Goal: Register for event/course

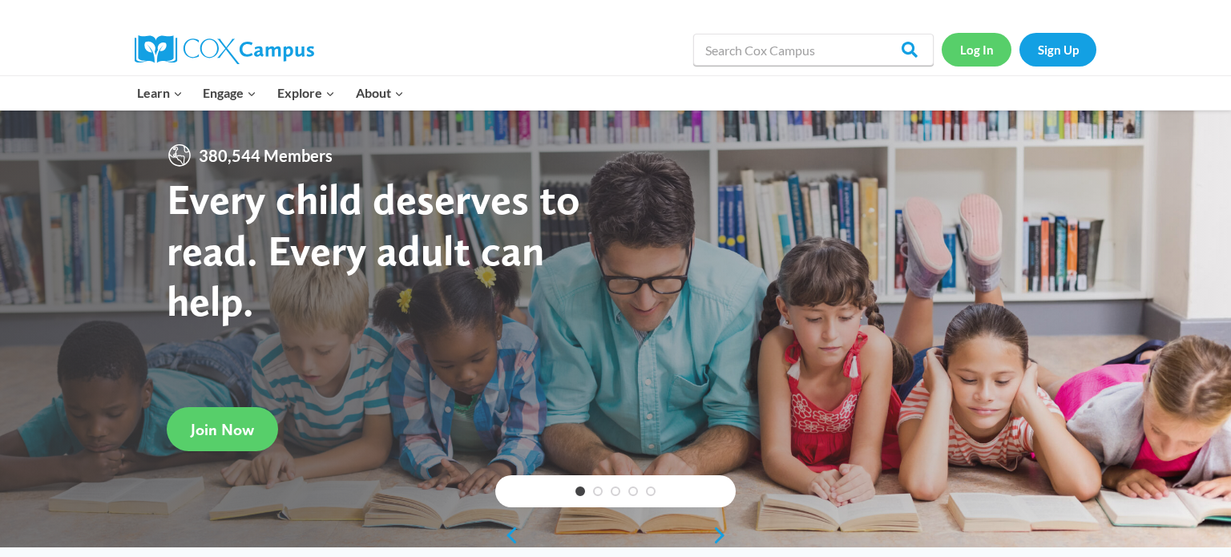
click at [985, 42] on link "Log In" at bounding box center [976, 49] width 70 height 33
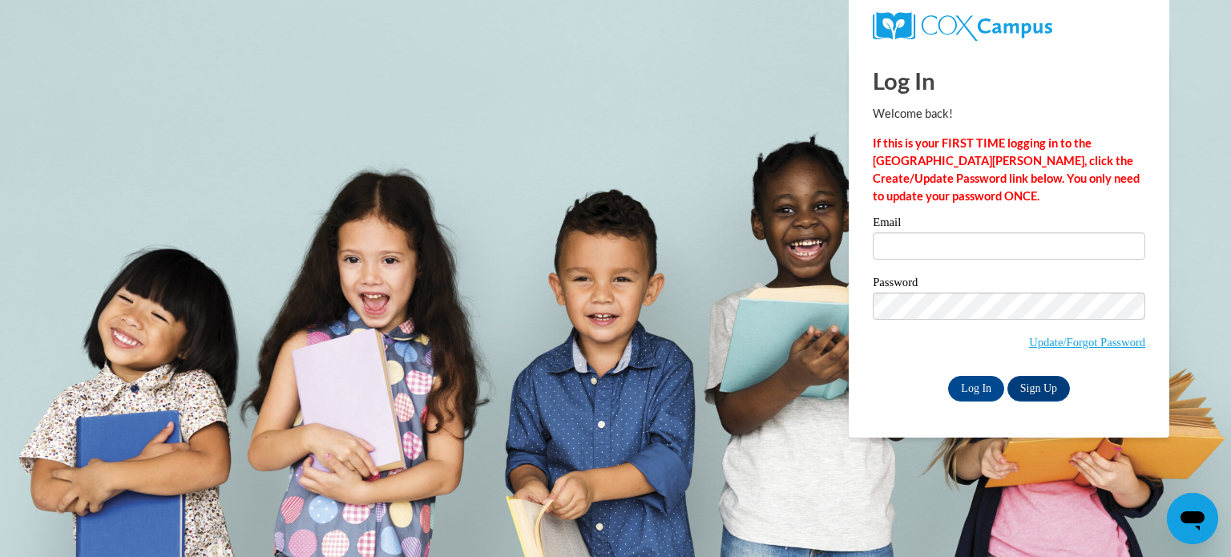
type input "[PERSON_NAME][EMAIL_ADDRESS][DOMAIN_NAME]"
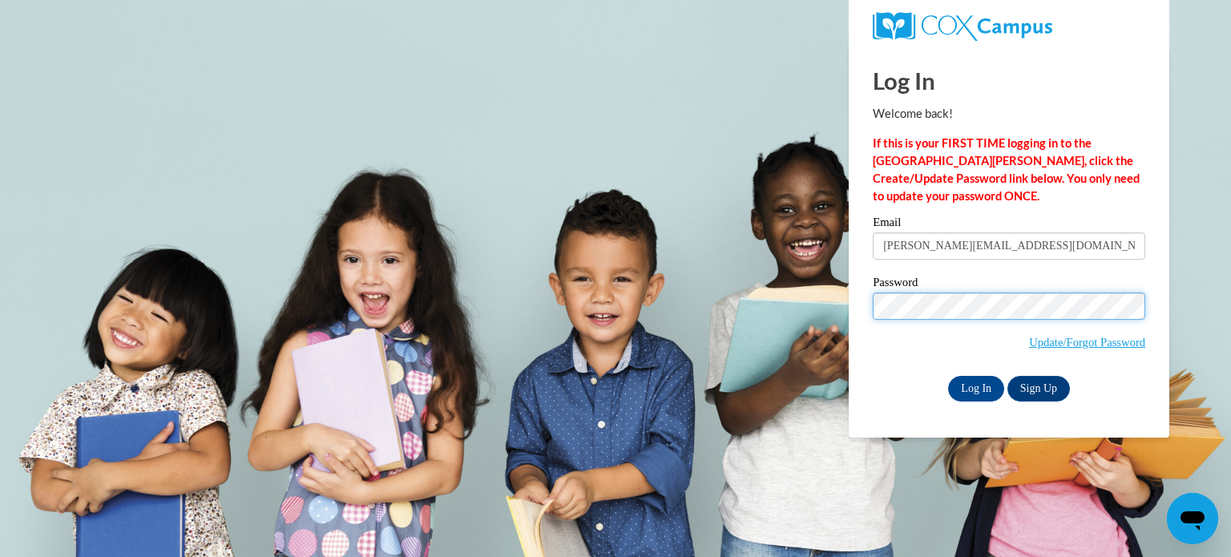
click at [948, 376] on input "Log In" at bounding box center [976, 389] width 56 height 26
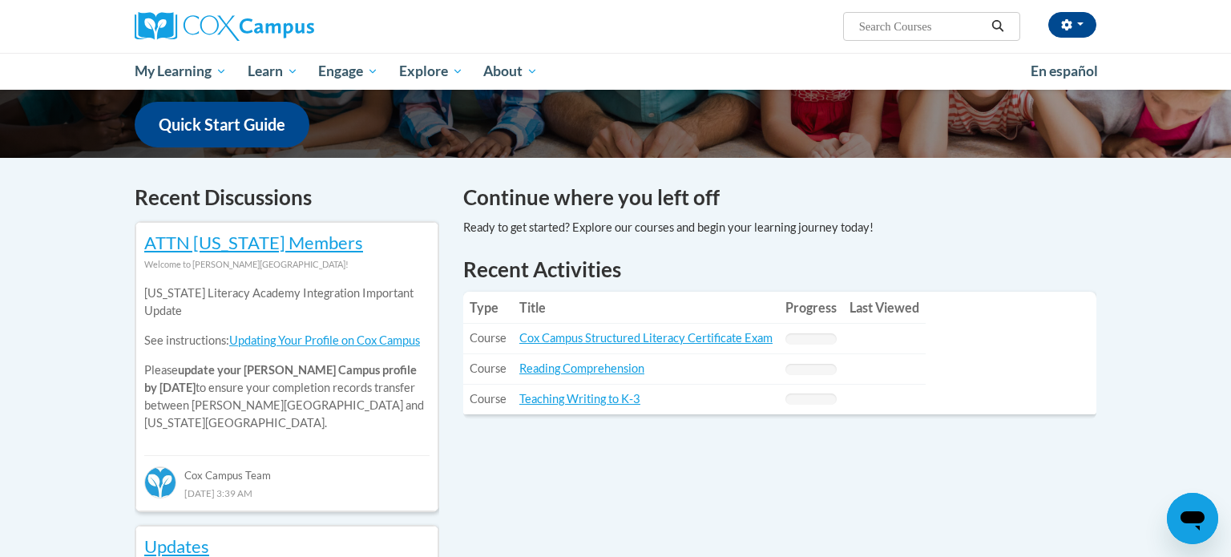
scroll to position [406, 0]
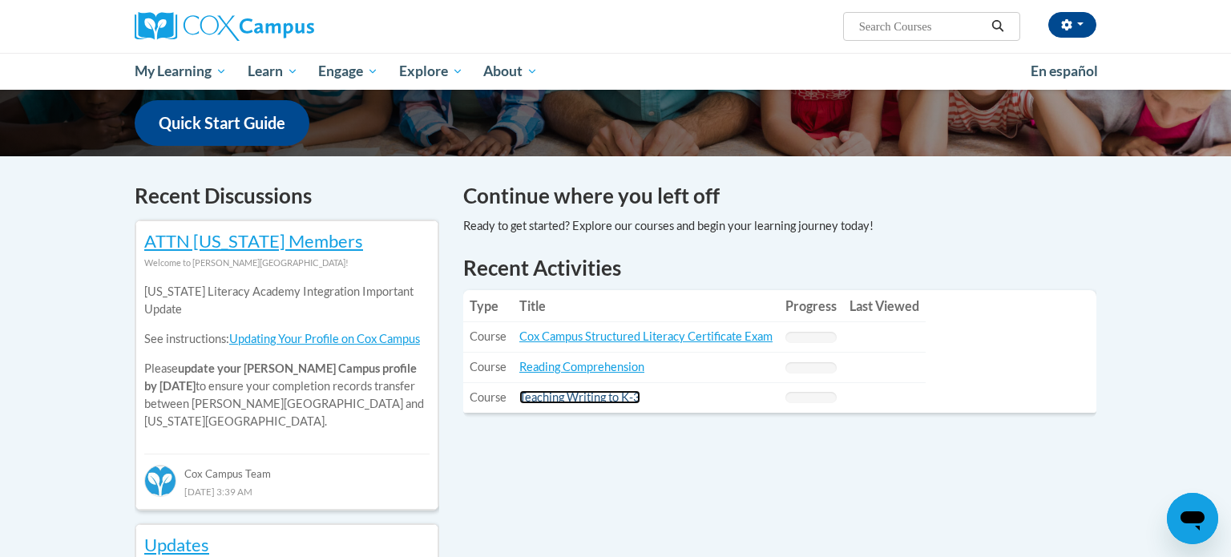
click at [616, 401] on link "Teaching Writing to K-3" at bounding box center [579, 397] width 121 height 14
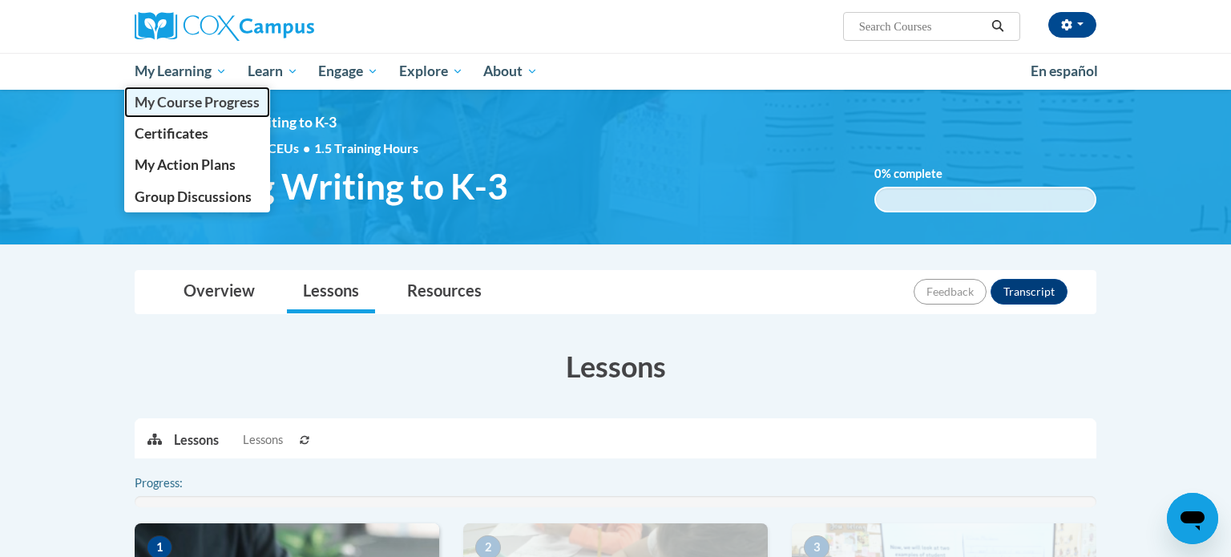
click at [209, 104] on span "My Course Progress" at bounding box center [197, 102] width 125 height 17
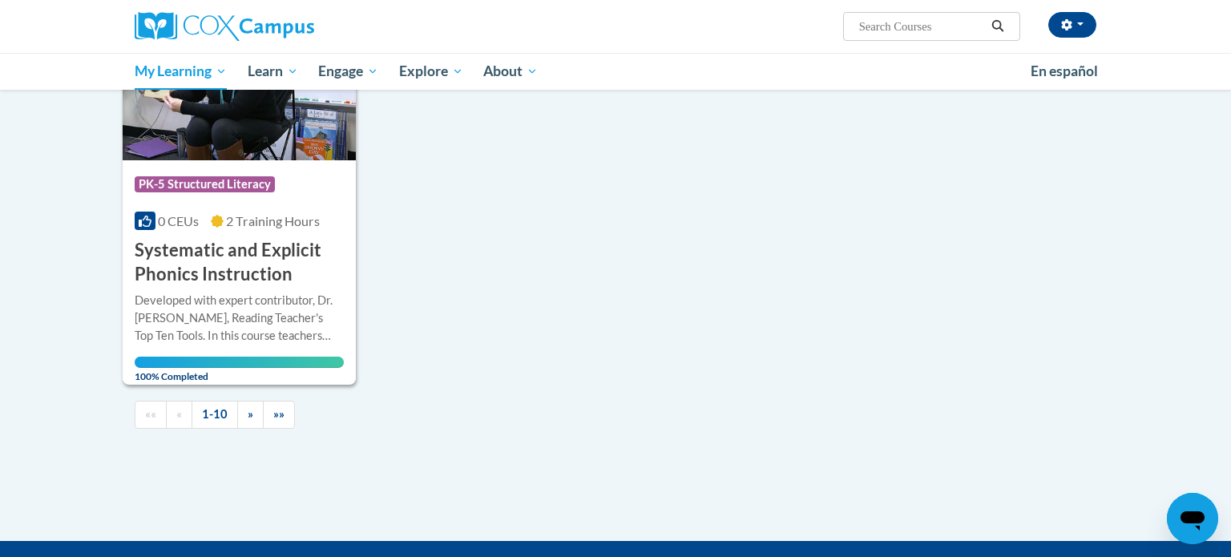
scroll to position [1622, 0]
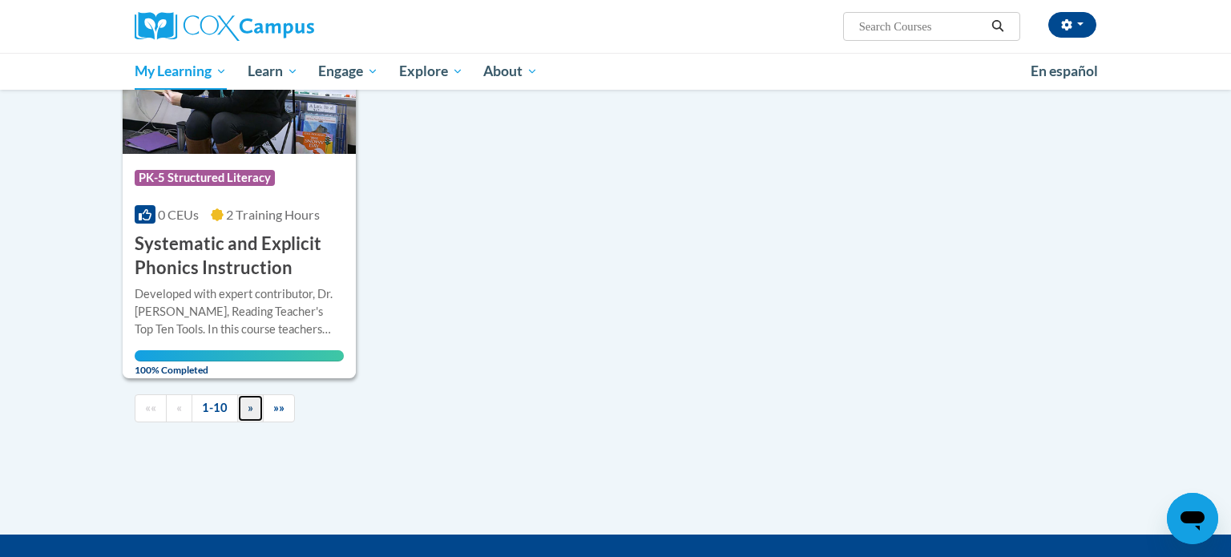
click at [254, 407] on link "»" at bounding box center [250, 408] width 26 height 28
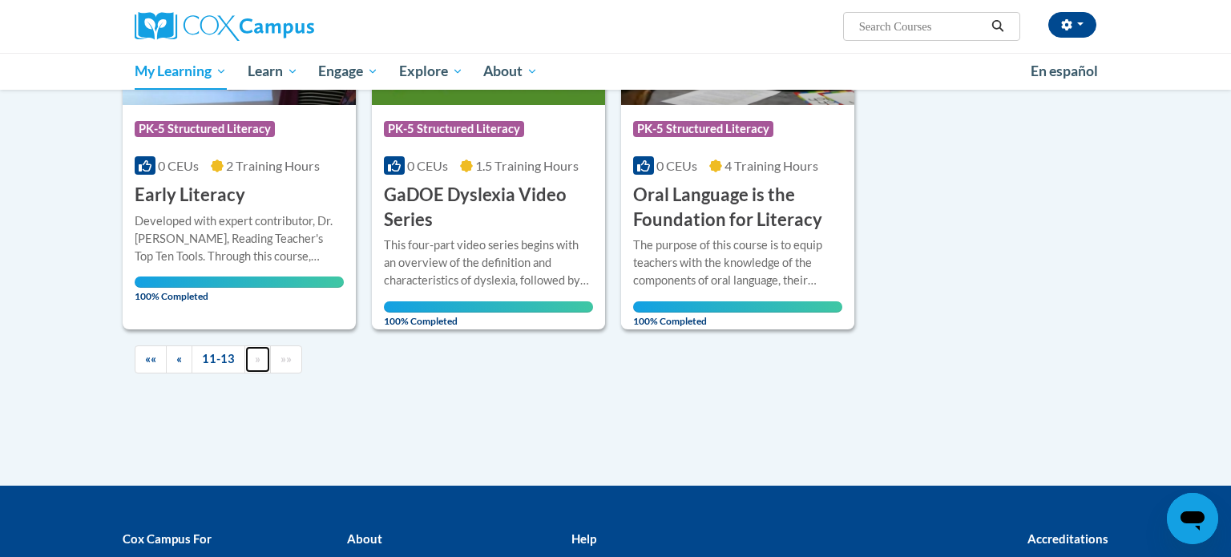
scroll to position [381, 0]
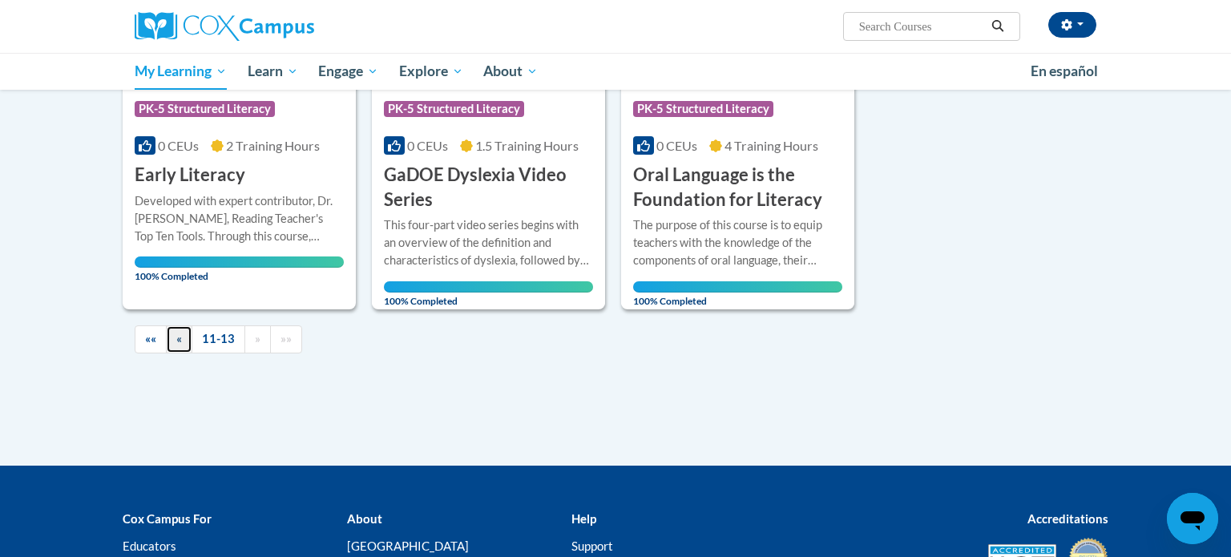
click at [182, 344] on link "«" at bounding box center [179, 339] width 26 height 28
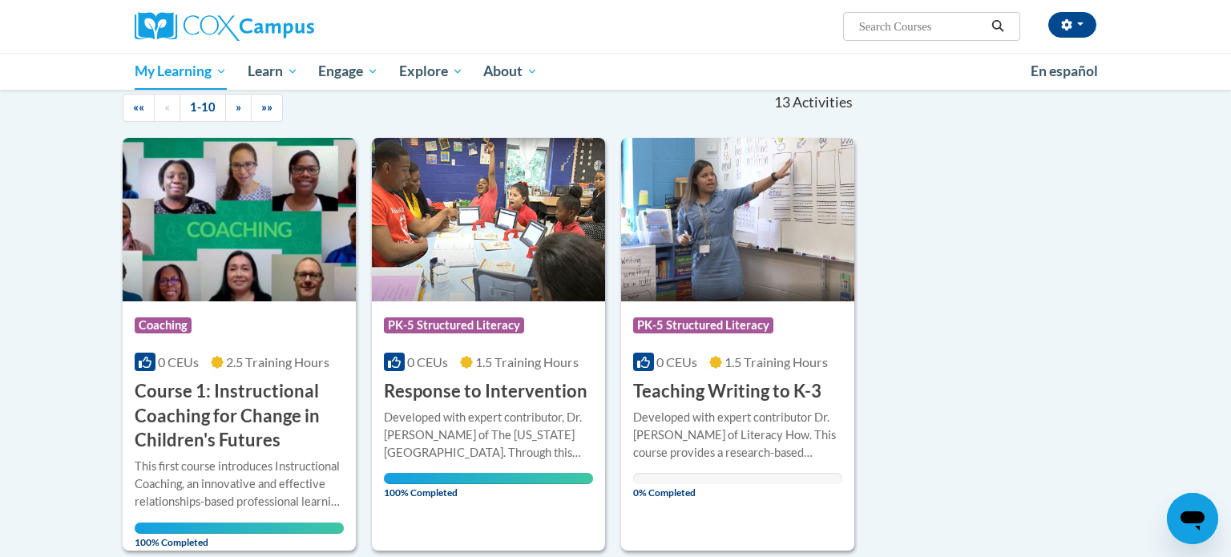
scroll to position [165, 0]
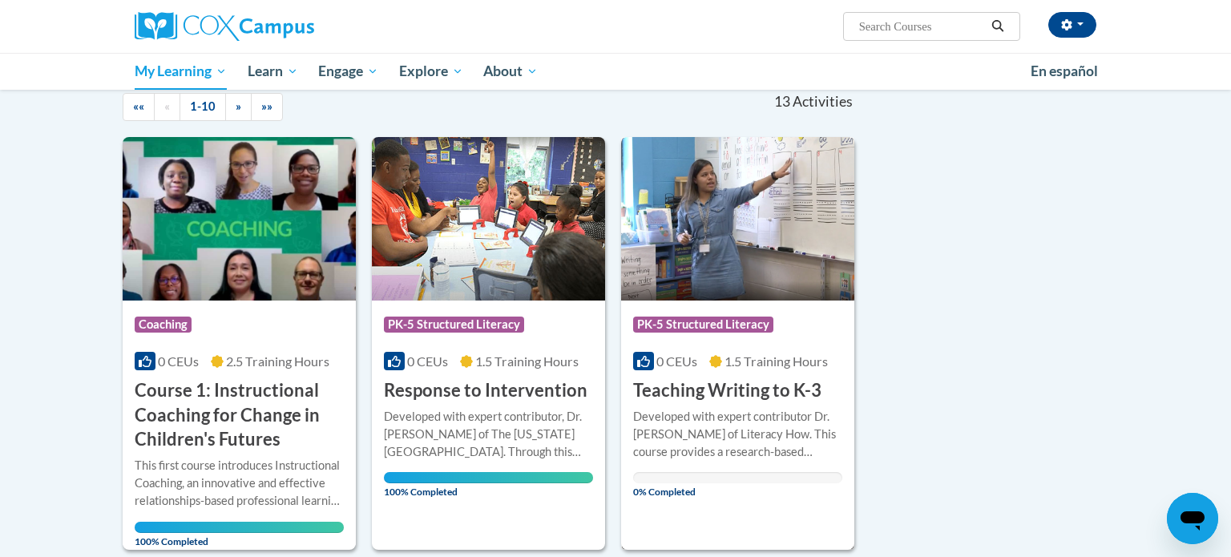
click at [709, 395] on h3 "Teaching Writing to K-3" at bounding box center [727, 390] width 188 height 25
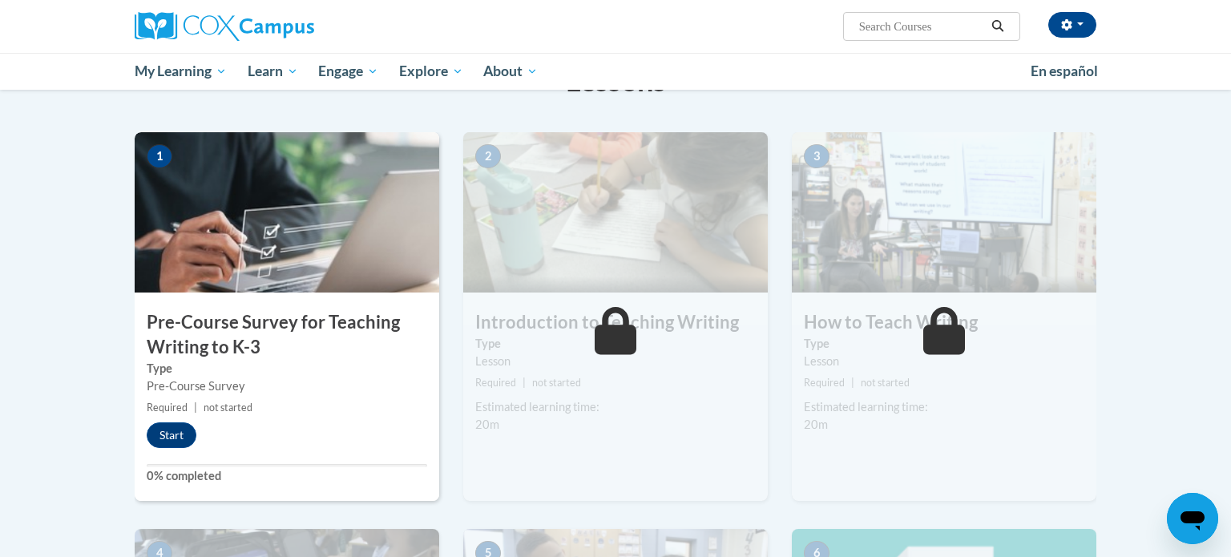
scroll to position [343, 0]
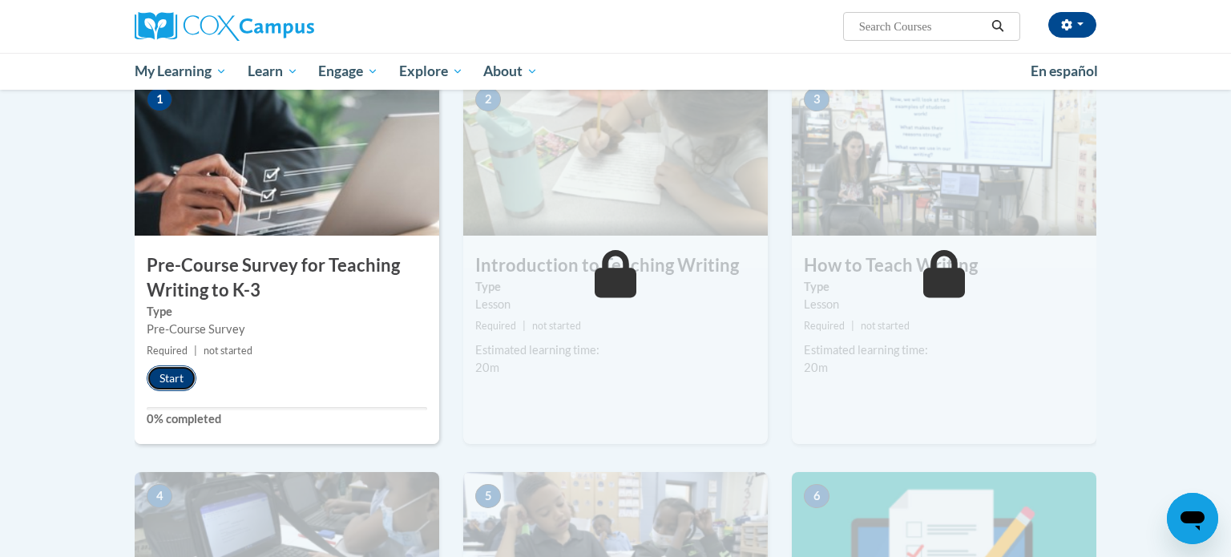
click at [169, 371] on button "Start" at bounding box center [172, 378] width 50 height 26
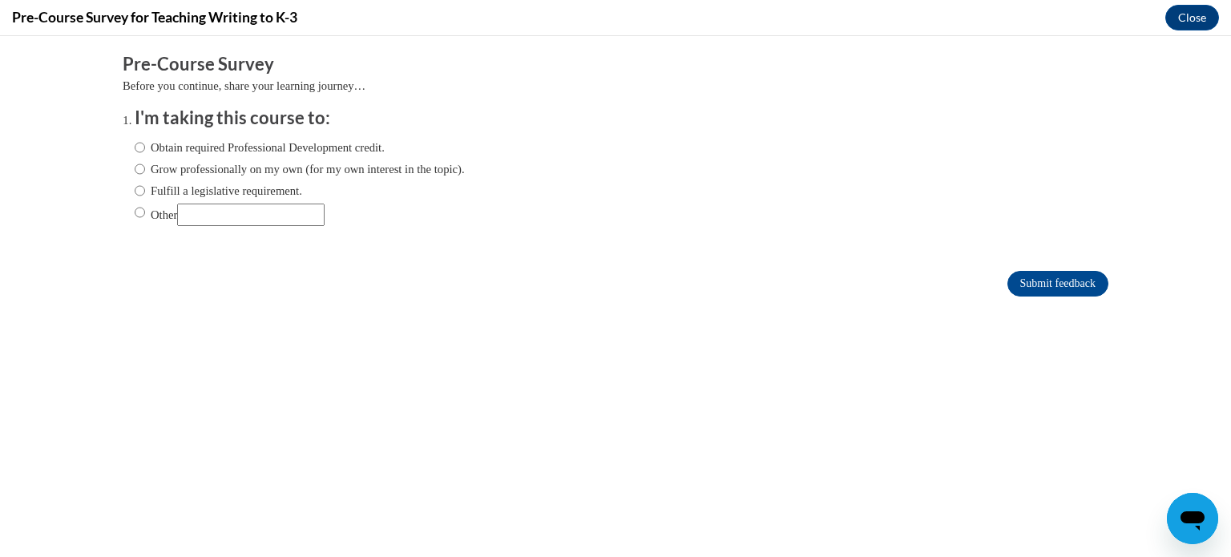
scroll to position [0, 0]
click at [249, 146] on label "Obtain required Professional Development credit." at bounding box center [260, 148] width 250 height 18
click at [145, 146] on input "Obtain required Professional Development credit." at bounding box center [140, 148] width 10 height 18
radio input "true"
click at [1074, 290] on input "Submit feedback" at bounding box center [1057, 284] width 101 height 26
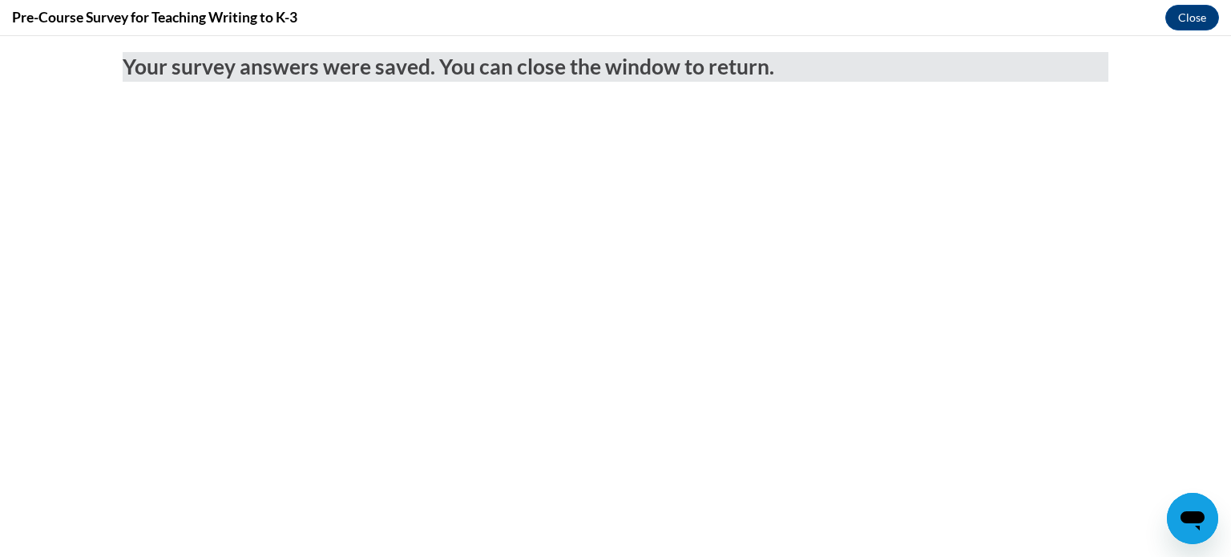
click at [1194, 36] on iframe at bounding box center [615, 296] width 1231 height 521
click at [1188, 18] on button "Close" at bounding box center [1192, 18] width 54 height 26
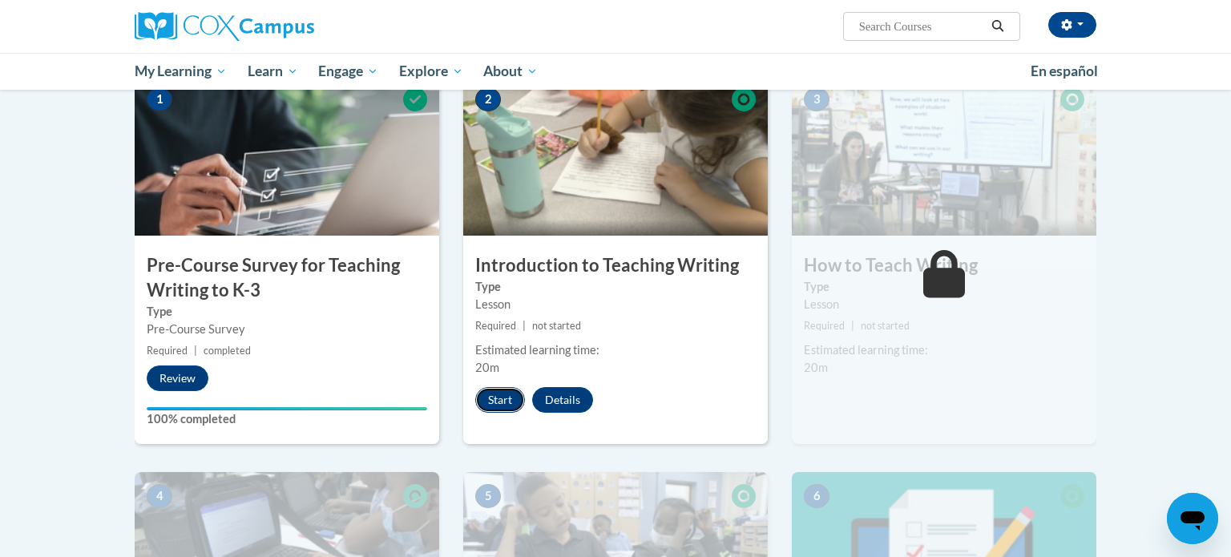
click at [494, 410] on button "Start" at bounding box center [500, 400] width 50 height 26
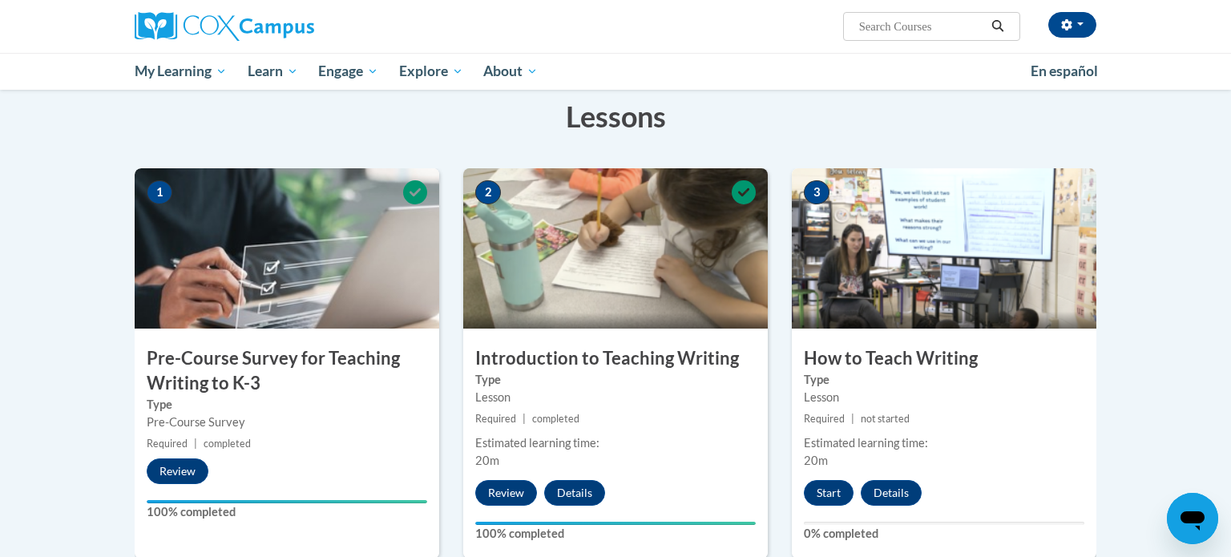
scroll to position [344, 0]
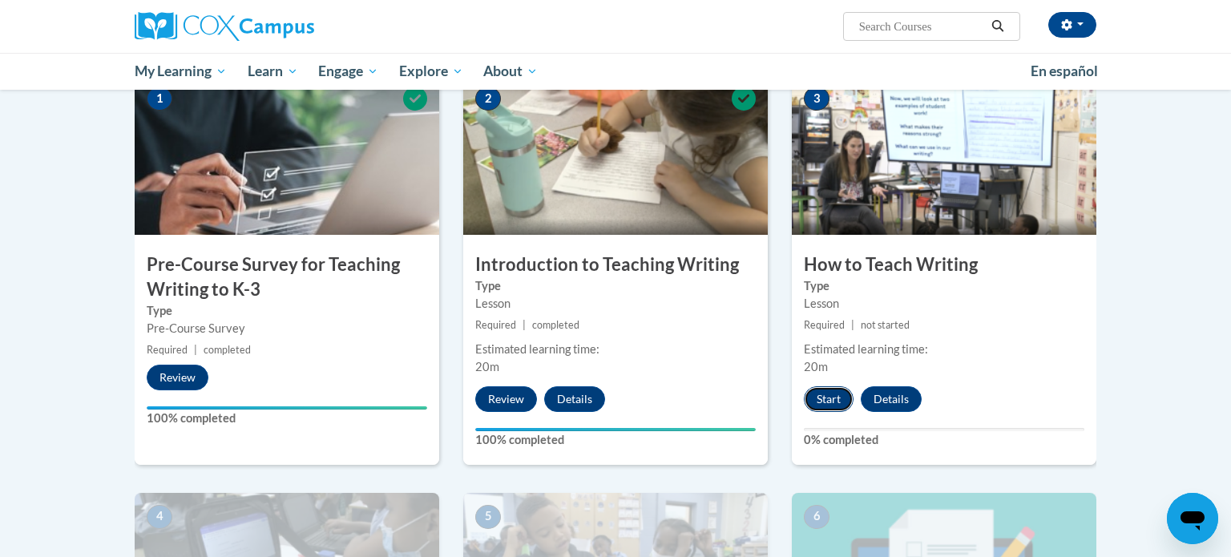
click at [830, 393] on button "Start" at bounding box center [829, 399] width 50 height 26
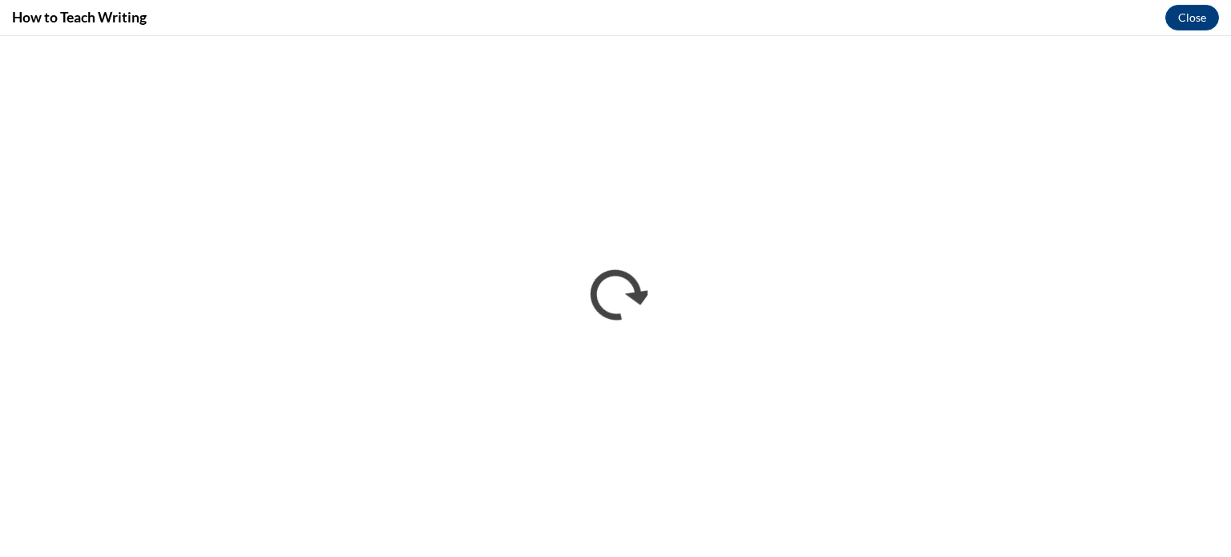
scroll to position [0, 0]
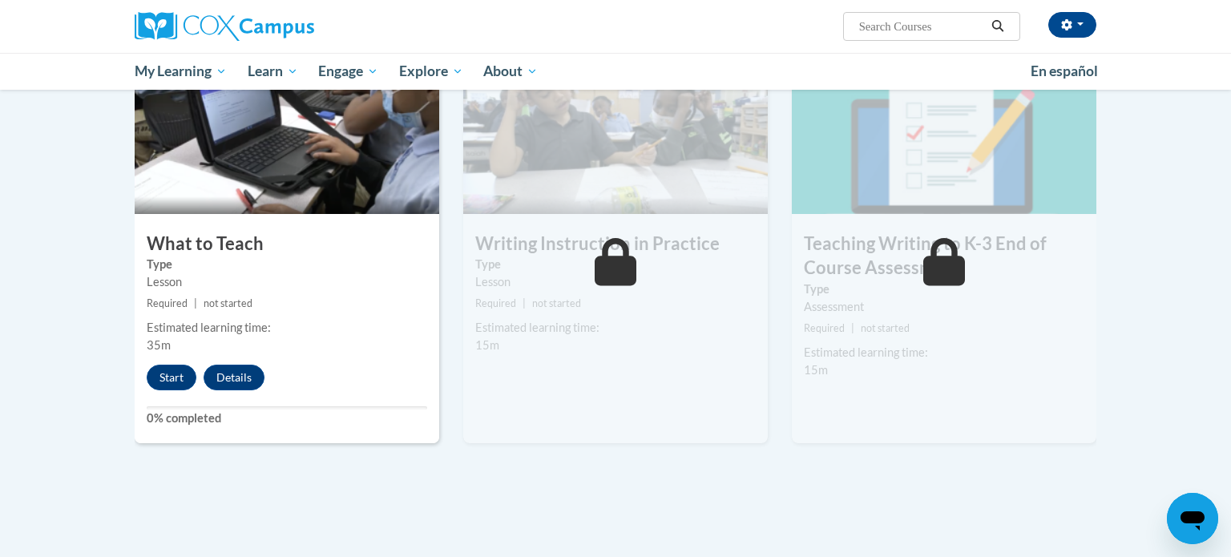
scroll to position [797, 0]
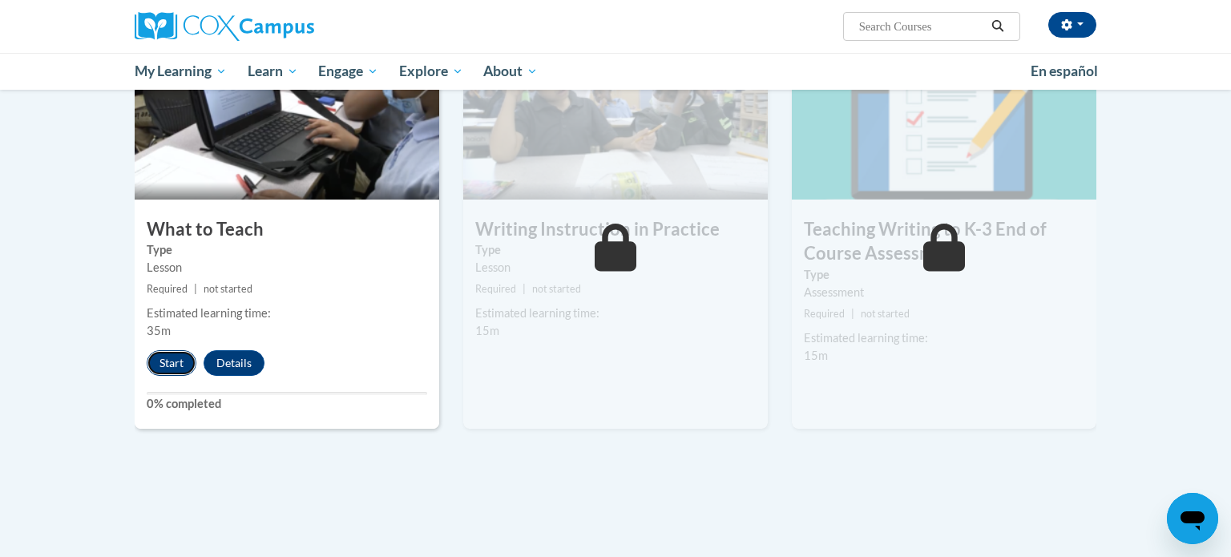
click at [178, 359] on button "Start" at bounding box center [172, 363] width 50 height 26
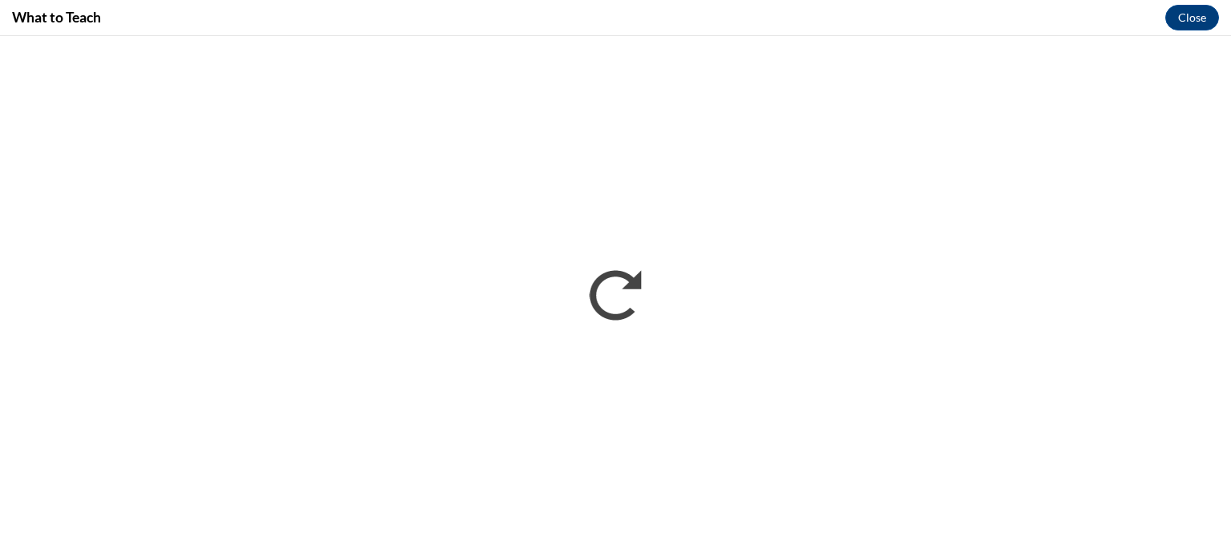
scroll to position [0, 0]
